Goal: Task Accomplishment & Management: Complete application form

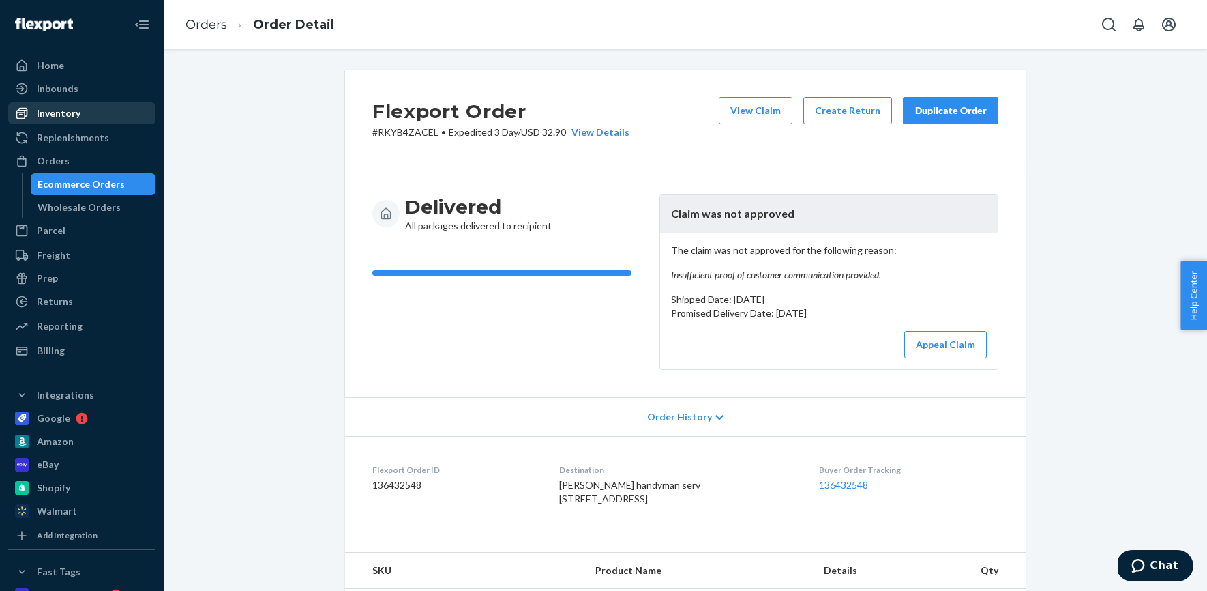
click at [64, 113] on div "Inventory" at bounding box center [59, 113] width 44 height 14
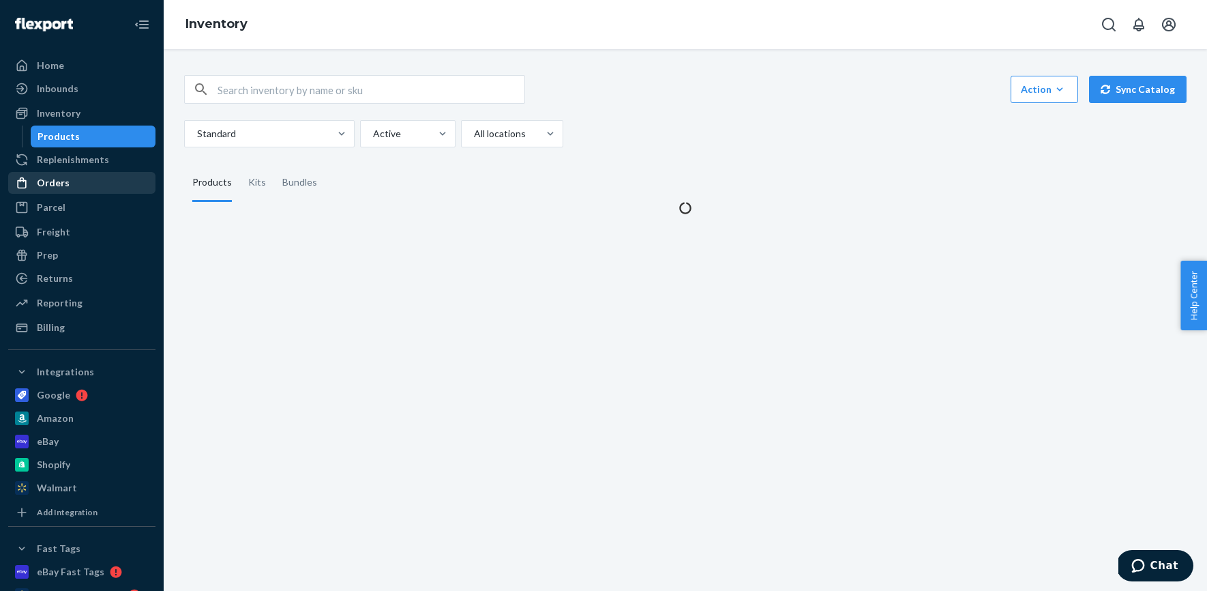
click at [59, 178] on div "Orders" at bounding box center [53, 183] width 33 height 14
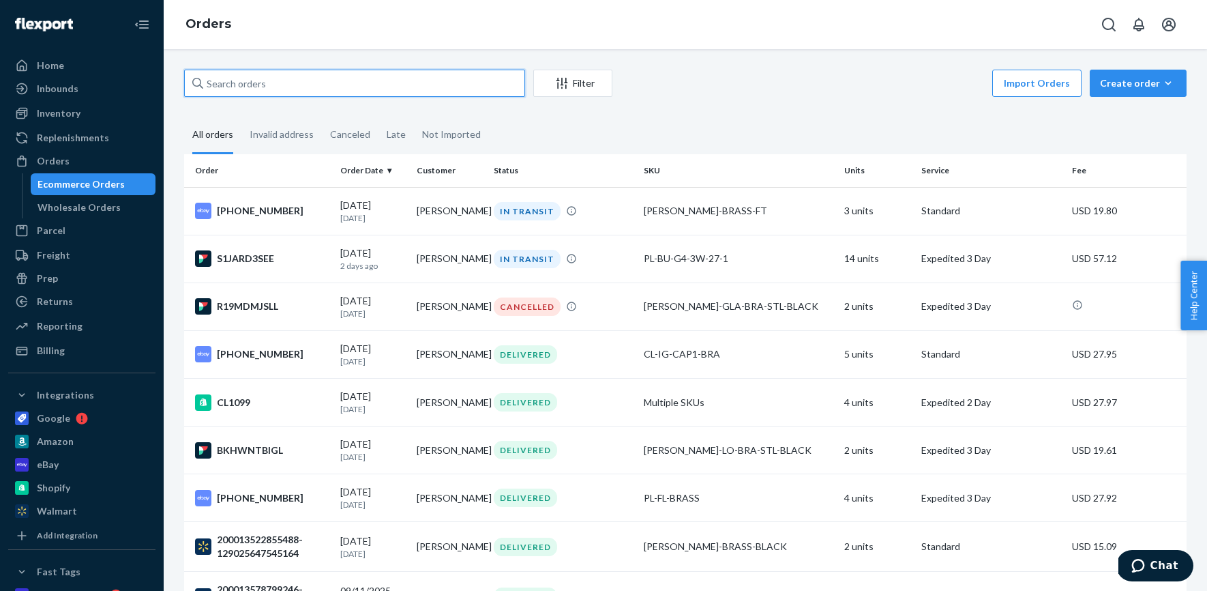
click at [364, 91] on input "text" at bounding box center [354, 83] width 341 height 27
paste input "[PERSON_NAME]"
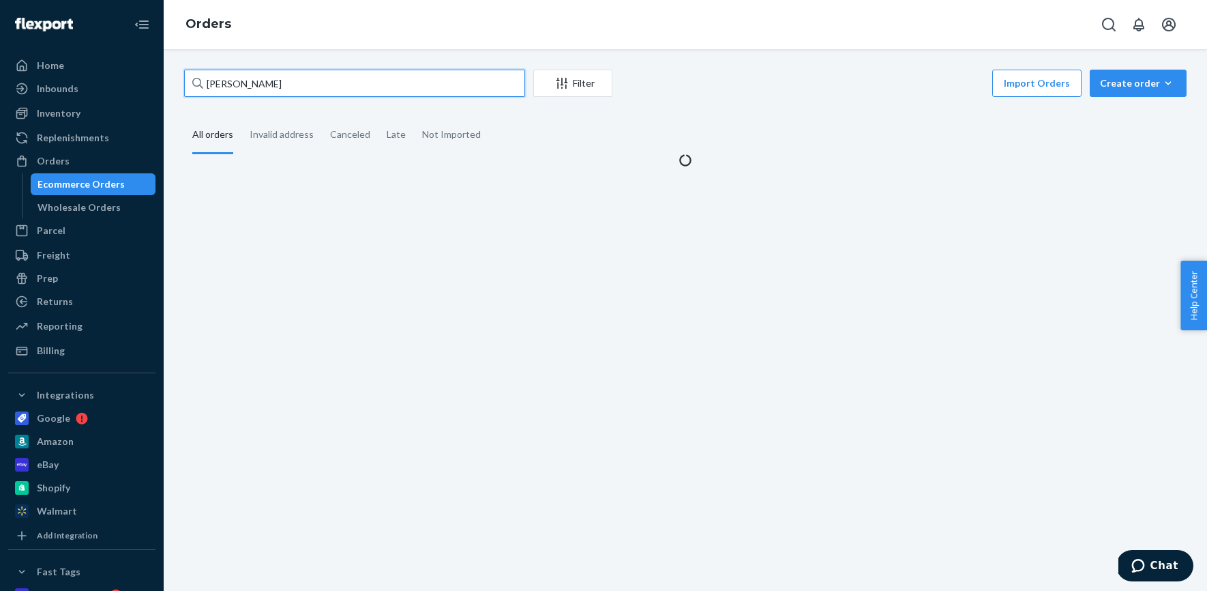
type input "[PERSON_NAME]"
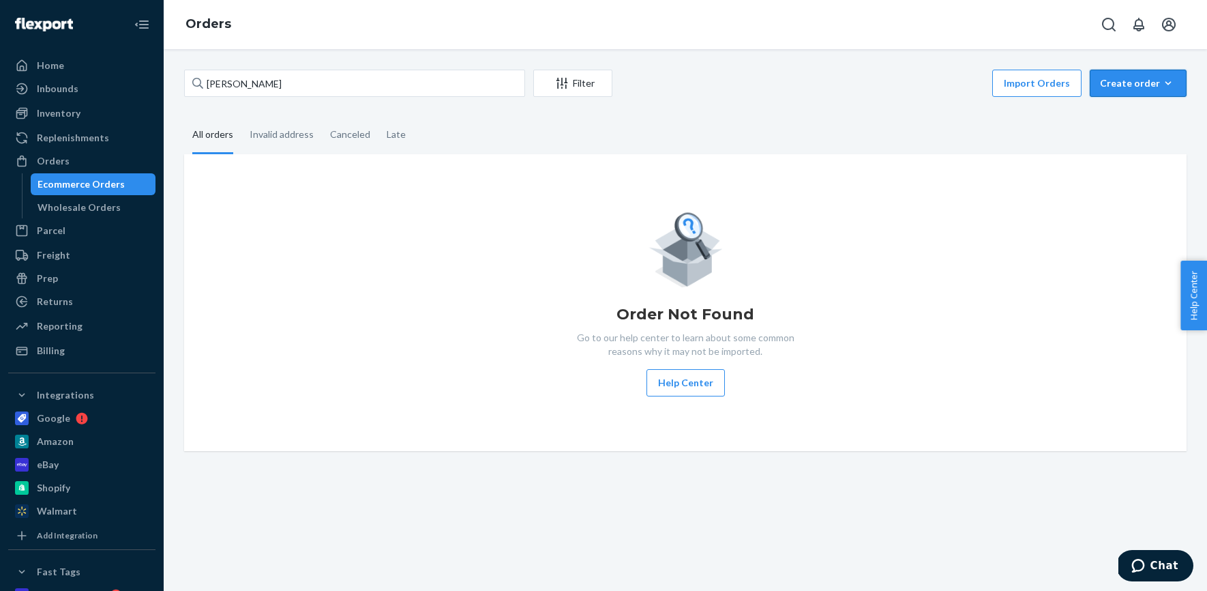
click at [1131, 81] on div "Create order" at bounding box center [1138, 83] width 76 height 14
click at [1118, 115] on span "Ecommerce order" at bounding box center [1146, 116] width 85 height 10
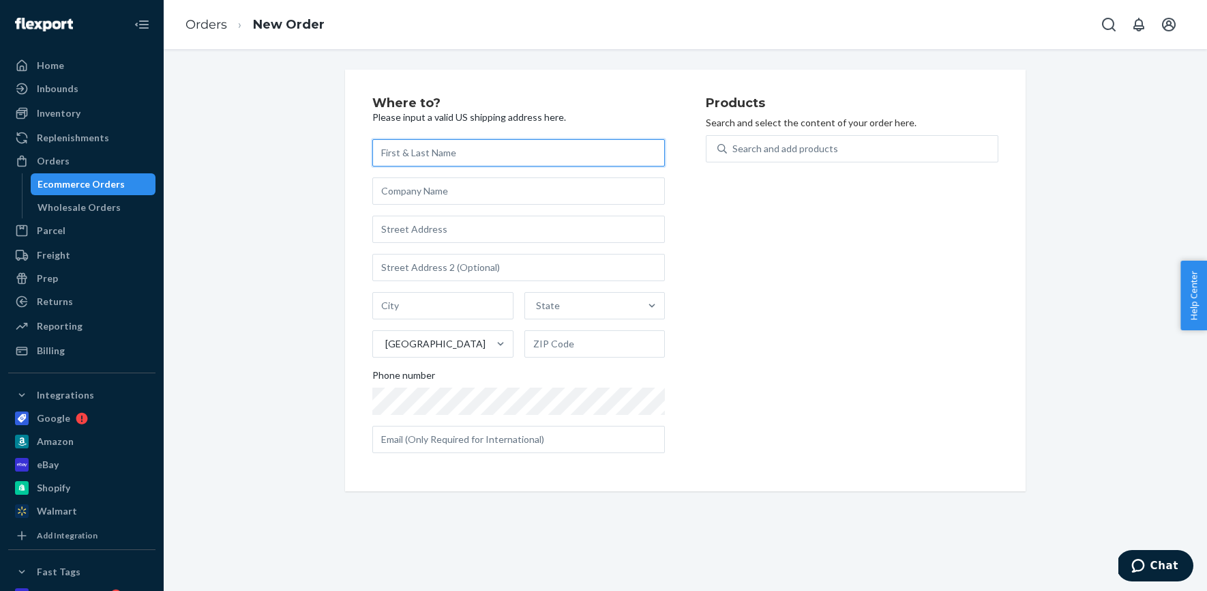
click at [414, 155] on input "text" at bounding box center [518, 152] width 293 height 27
paste input "[PERSON_NAME]"
type input "[PERSON_NAME]"
click at [439, 194] on input "text" at bounding box center [518, 190] width 293 height 27
paste input "B. Gardening Landscape Design, Inc."
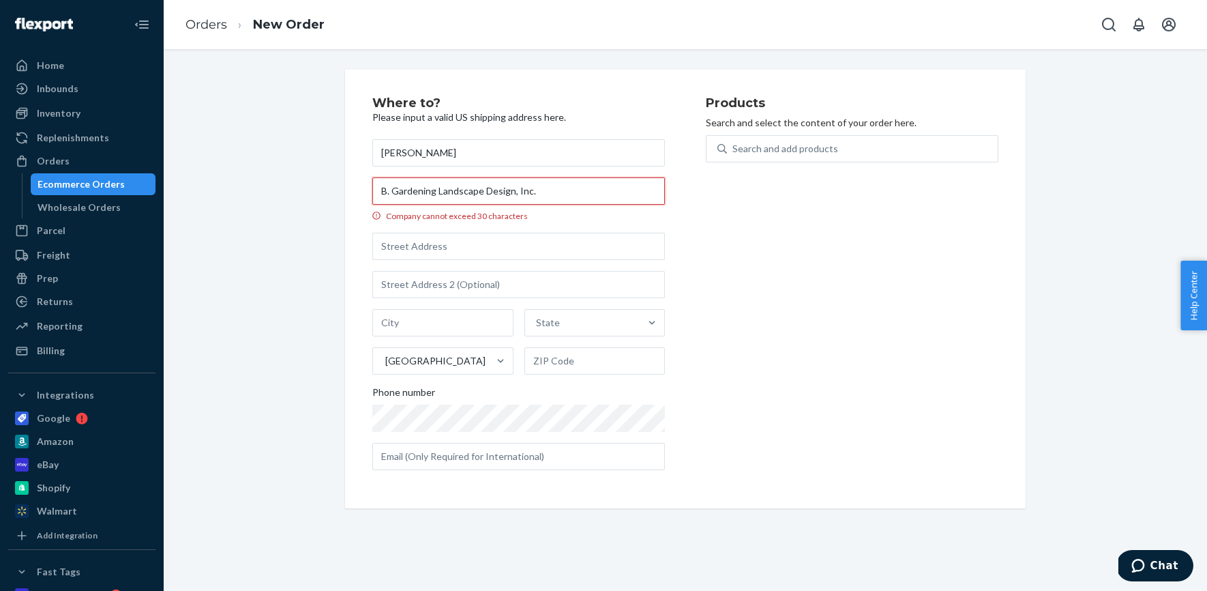
drag, startPoint x: 391, startPoint y: 191, endPoint x: 406, endPoint y: 193, distance: 14.5
click at [391, 191] on input "B. Gardening Landscape Design, Inc." at bounding box center [518, 190] width 293 height 27
click at [535, 192] on input "B Gardening Landscape Design, Inc." at bounding box center [518, 190] width 293 height 27
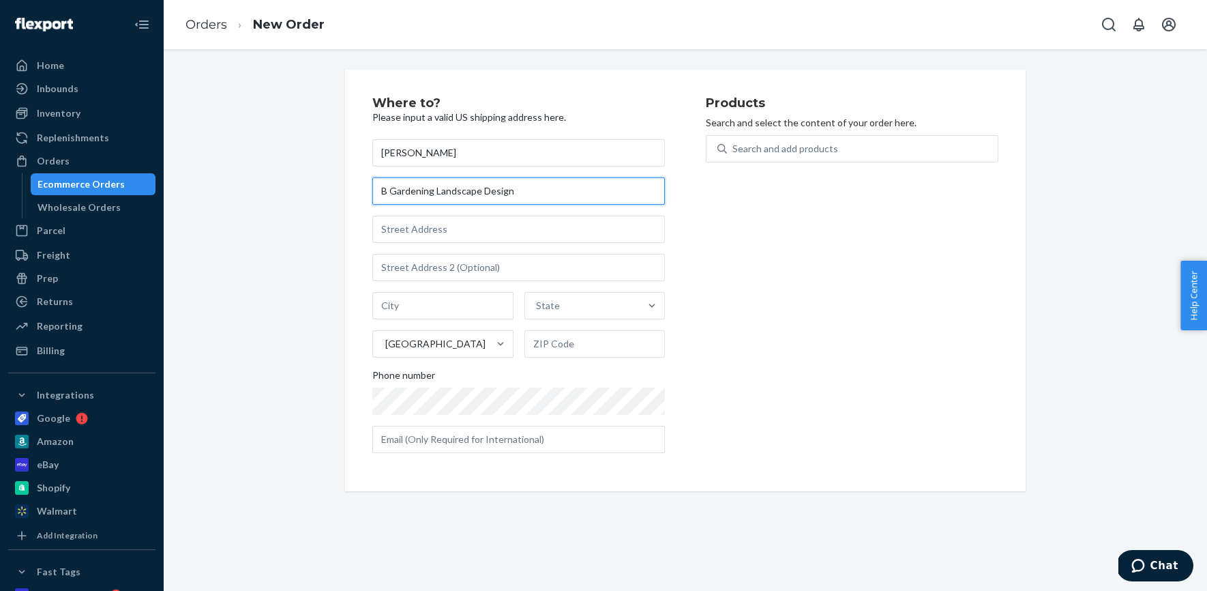
type input "B Gardening Landscape Design"
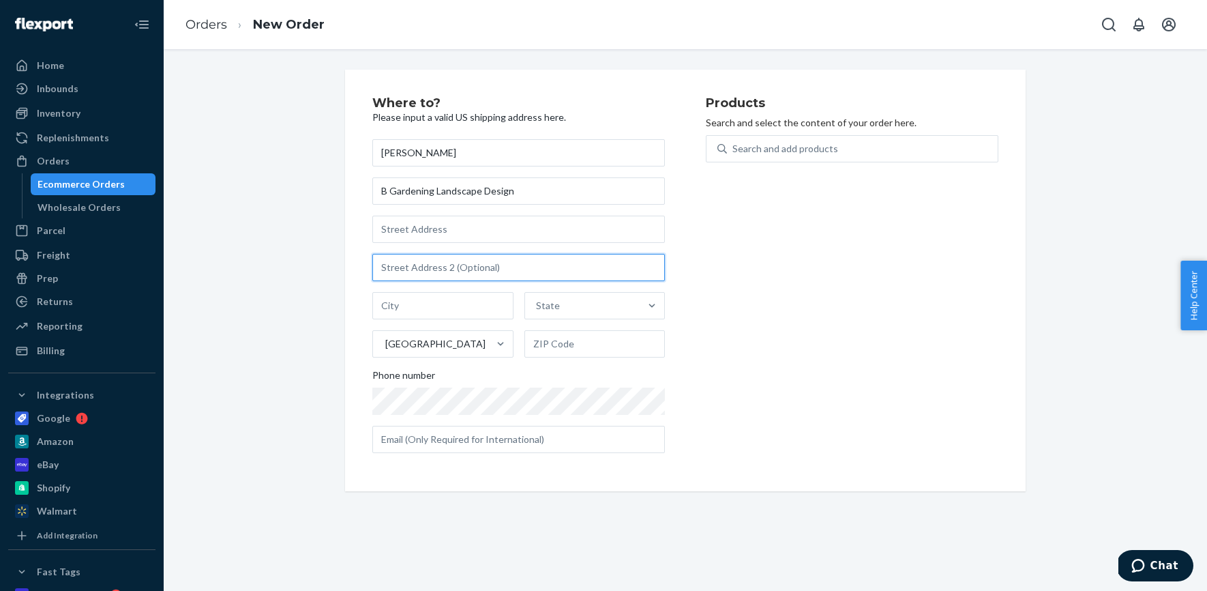
click at [422, 267] on input "text" at bounding box center [518, 267] width 293 height 27
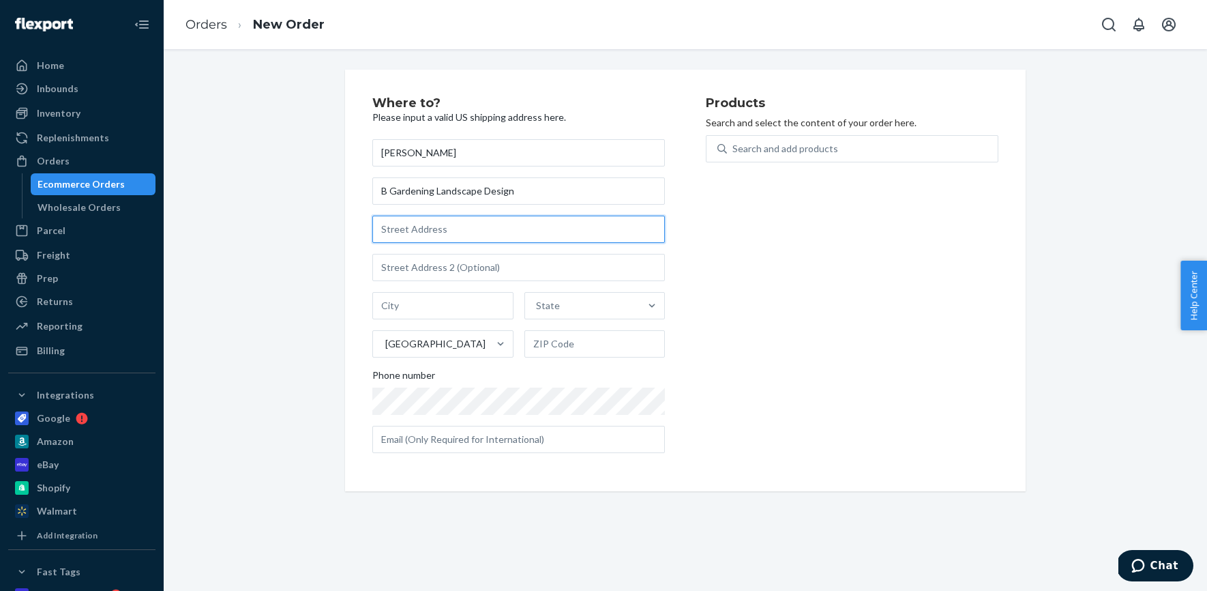
click at [424, 236] on input "text" at bounding box center [518, 229] width 293 height 27
paste input "[STREET_ADDRESS][PERSON_NAME][US_STATE]"
type input "[STREET_ADDRESS][PERSON_NAME][US_STATE]"
type input "[GEOGRAPHIC_DATA]"
type input "80210"
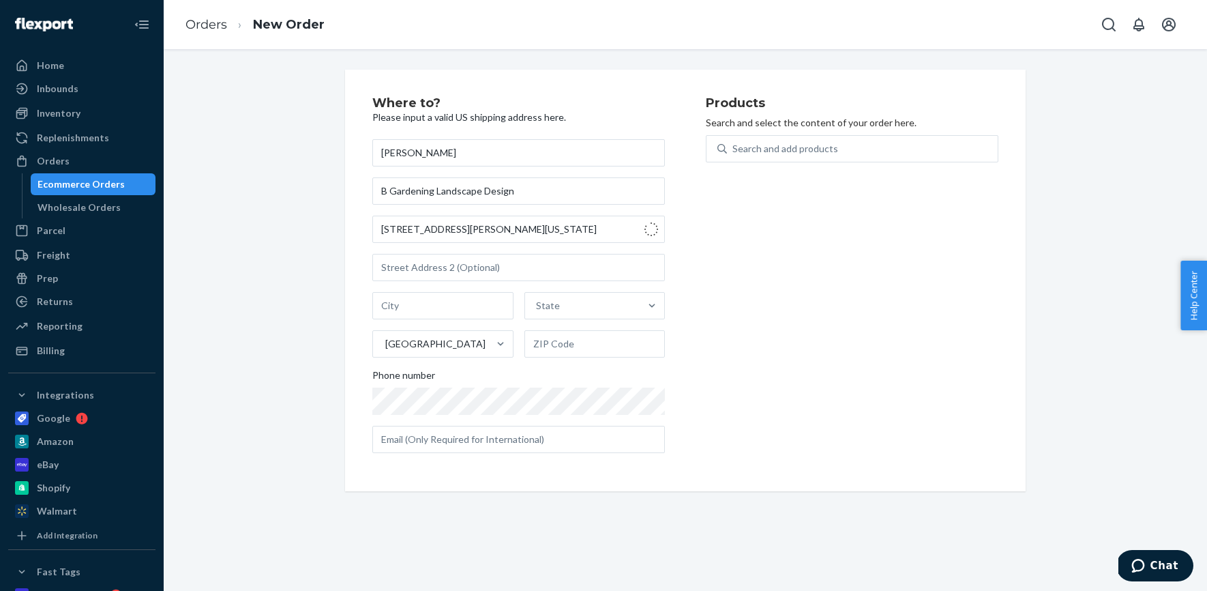
type input "[STREET_ADDRESS][US_STATE]"
click at [755, 146] on div "Search and add products" at bounding box center [785, 149] width 106 height 14
click at [734, 146] on input "0 results available. Use Up and Down to choose options, press Enter to select t…" at bounding box center [732, 149] width 1 height 14
paste input "[PERSON_NAME]-LO-BRA-STL-BLACK"
type input "[PERSON_NAME]-LO-BRA-STL-BLACK"
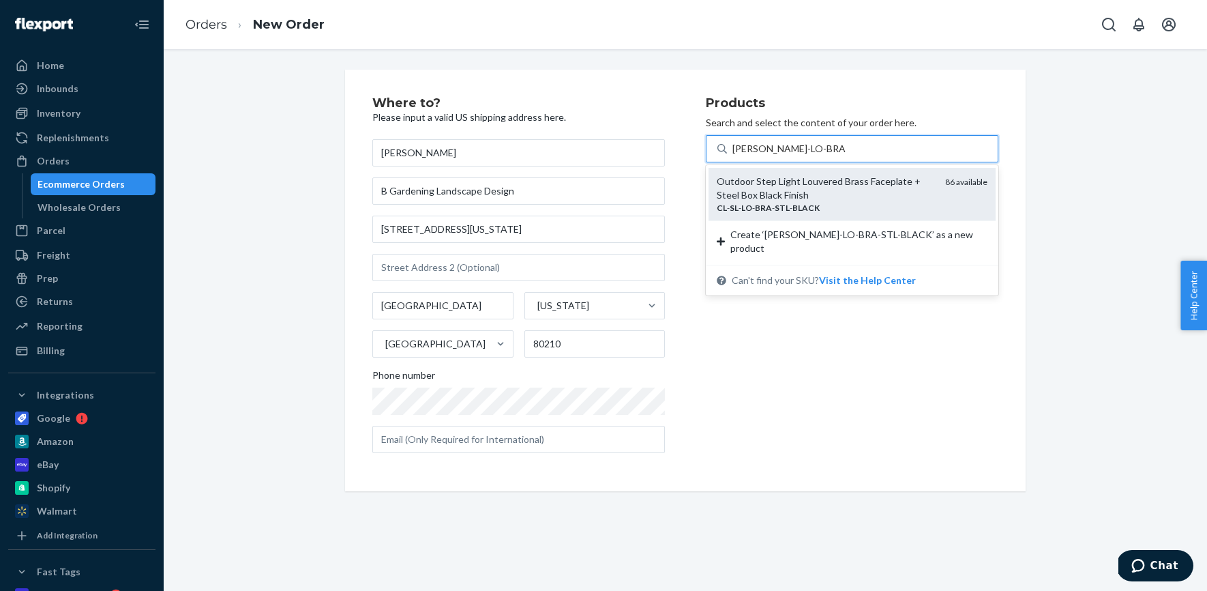
click at [777, 202] on div "[PERSON_NAME] - LO - BRA - STL - BLACK" at bounding box center [826, 208] width 218 height 12
click at [777, 155] on input "[PERSON_NAME]-LO-BRA-STL-BLACK" at bounding box center [788, 149] width 113 height 14
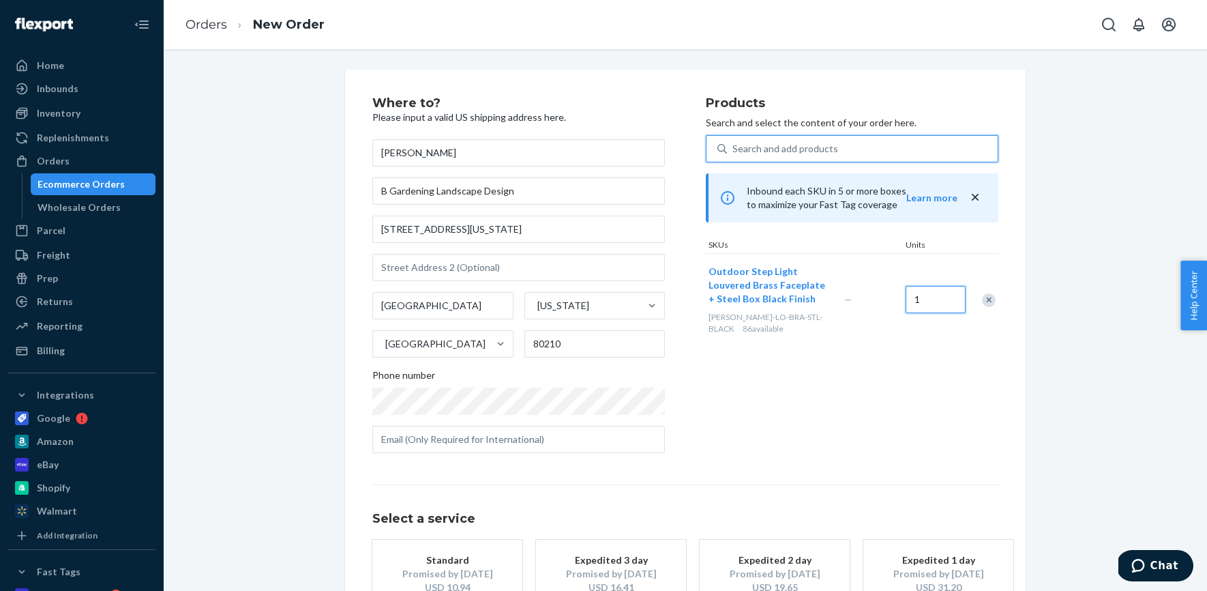
click at [930, 301] on input "1" at bounding box center [936, 299] width 60 height 27
type input "6"
click at [911, 419] on div "Products Search and select the content of your order here. Search and add produ…" at bounding box center [852, 280] width 293 height 367
click at [798, 147] on div "Search and add products" at bounding box center [785, 149] width 106 height 14
click at [734, 147] on input "Search and add products" at bounding box center [732, 149] width 1 height 14
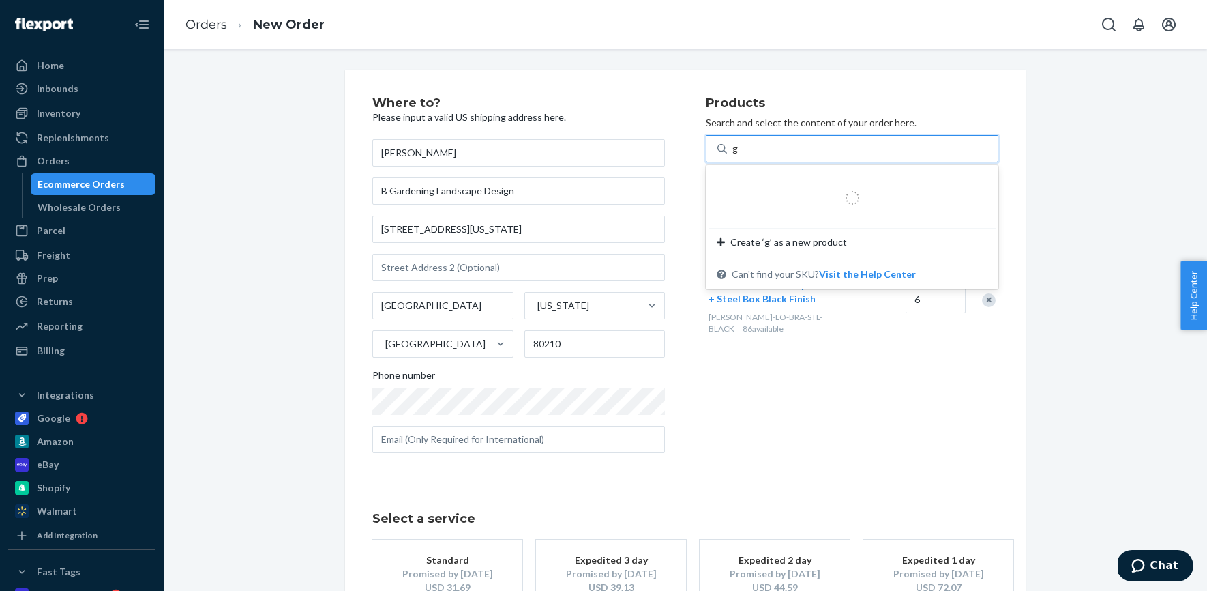
type input "g4"
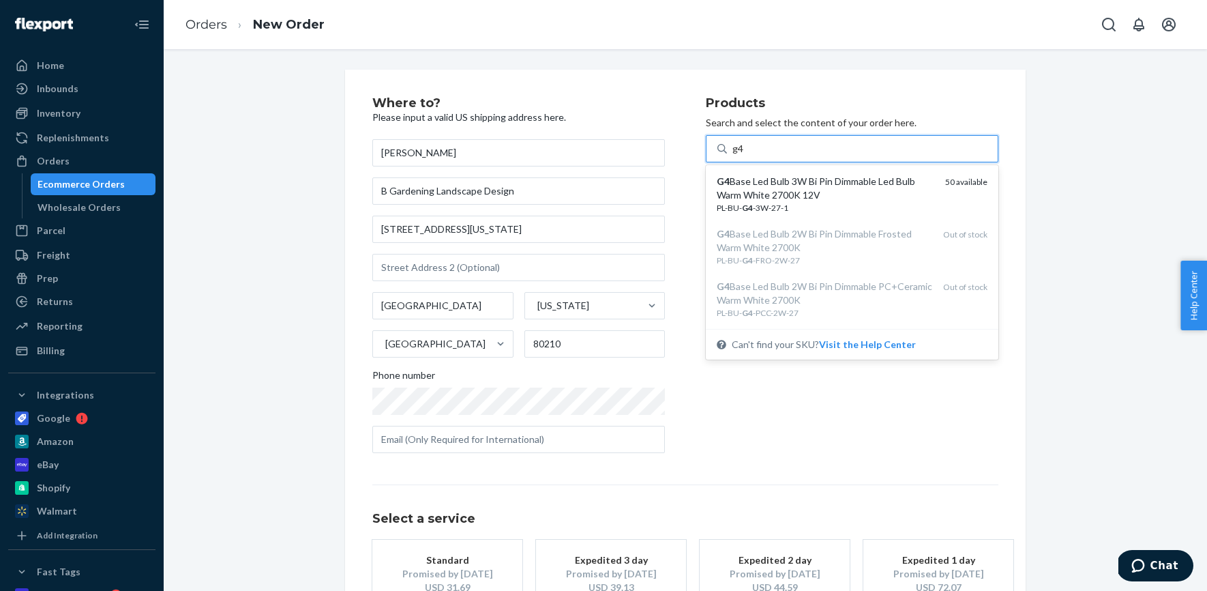
click at [804, 186] on div "G4 Base Led Bulb 3W Bi Pin Dimmable Led Bulb Warm White 2700K 12V" at bounding box center [826, 188] width 218 height 27
click at [744, 155] on input "g4" at bounding box center [738, 149] width 12 height 14
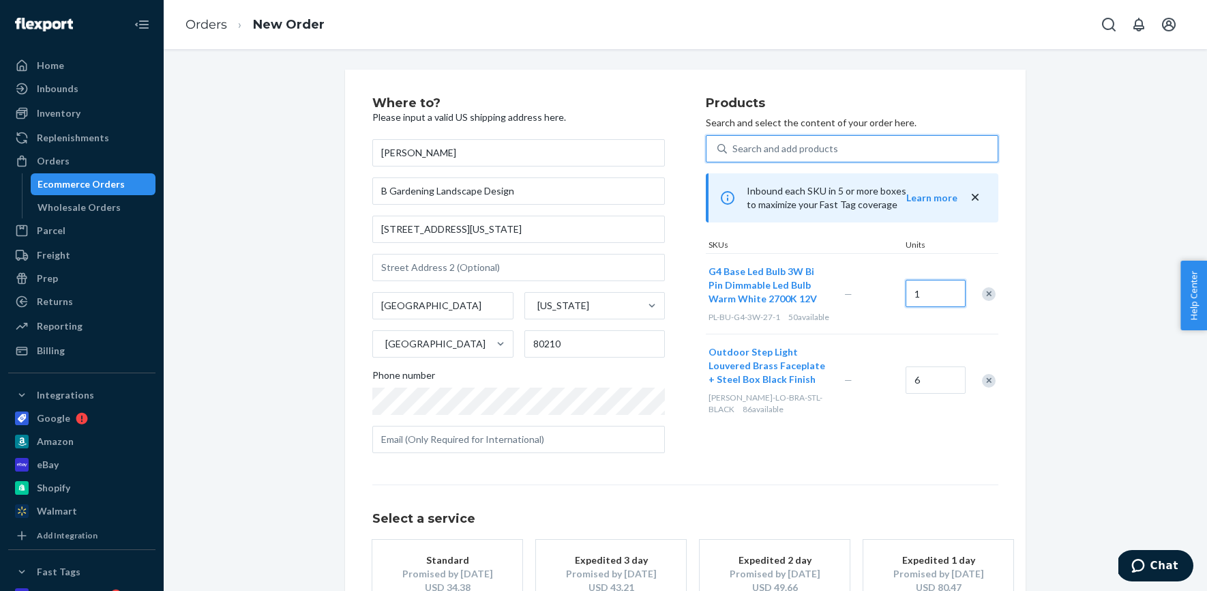
click at [929, 305] on input "1" at bounding box center [936, 293] width 60 height 27
type input "12"
click at [844, 482] on div "Where to? Please input a valid US shipping address here. [PERSON_NAME] B Garden…" at bounding box center [685, 379] width 626 height 565
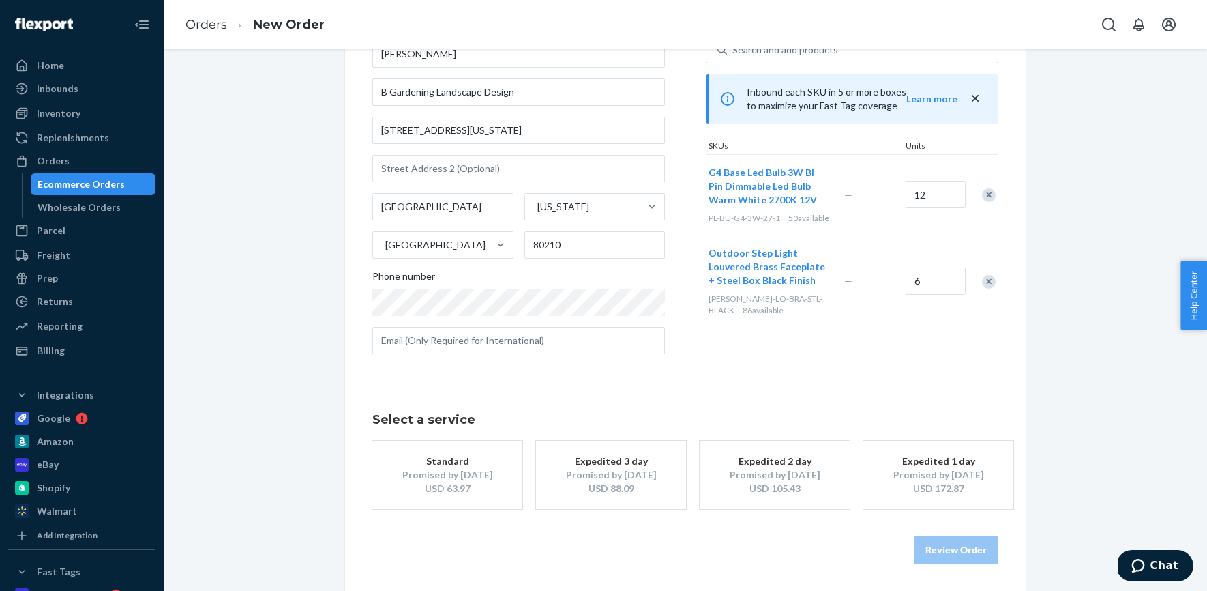
click at [648, 492] on div "USD 88.09" at bounding box center [611, 488] width 109 height 14
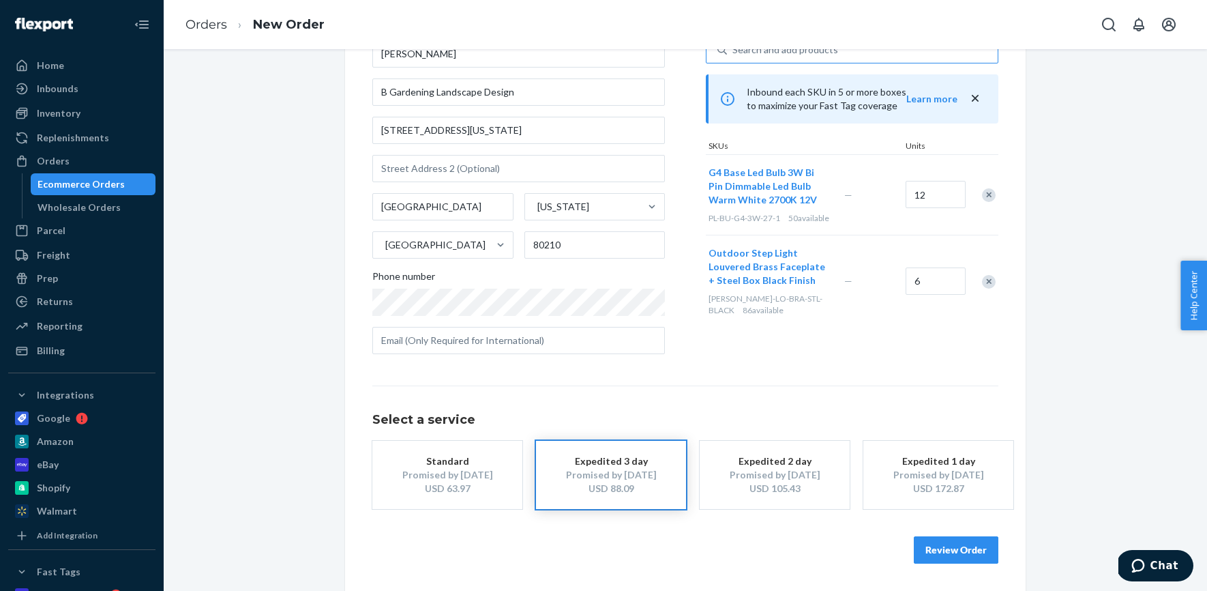
click at [942, 554] on button "Review Order" at bounding box center [956, 549] width 85 height 27
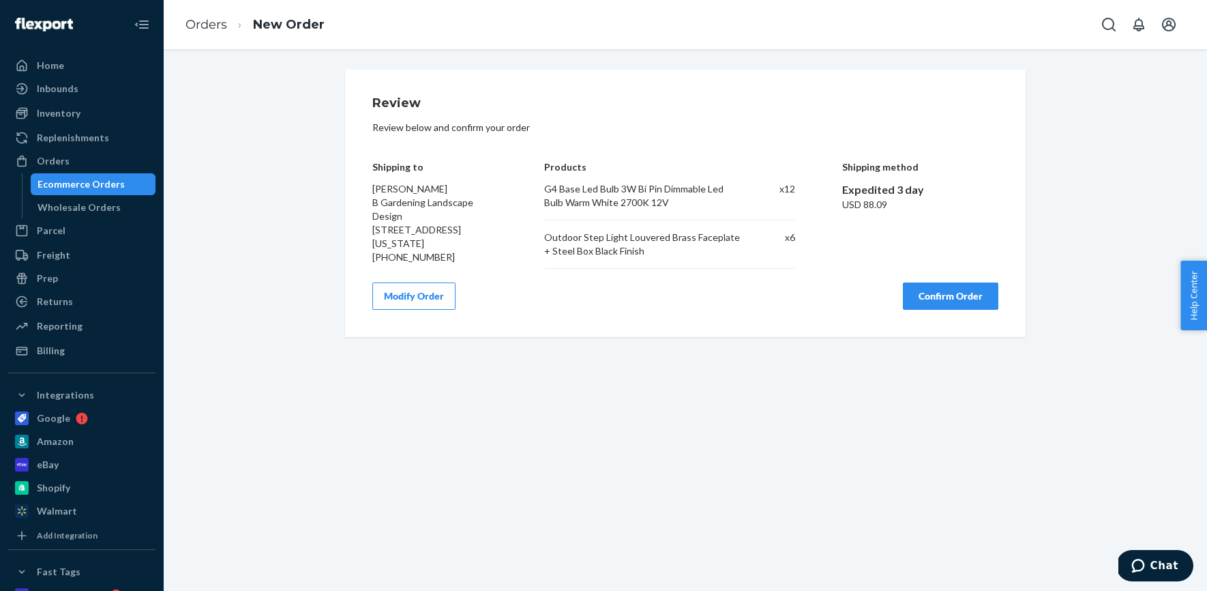
click at [958, 292] on button "Confirm Order" at bounding box center [950, 295] width 95 height 27
